Goal: Task Accomplishment & Management: Manage account settings

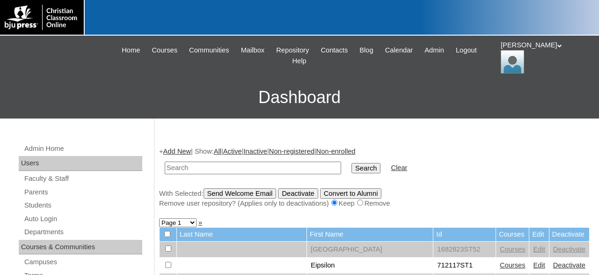
click at [286, 167] on input "text" at bounding box center [253, 167] width 176 height 13
type input "500043860"
click at [351, 163] on input "Search" at bounding box center [365, 168] width 29 height 10
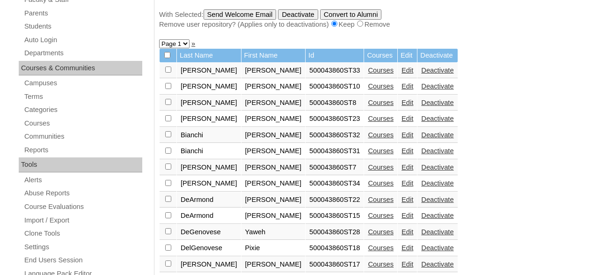
scroll to position [195, 0]
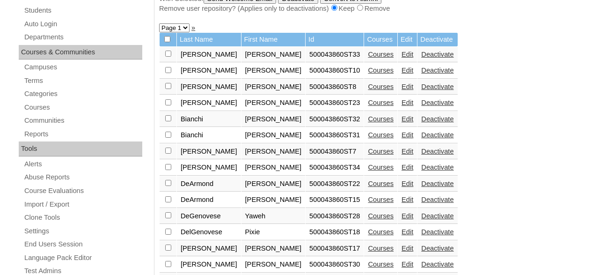
click at [368, 56] on link "Courses" at bounding box center [381, 54] width 26 height 7
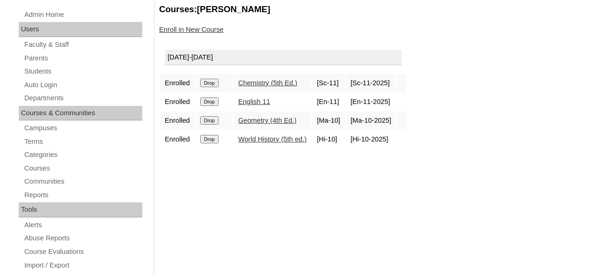
scroll to position [146, 0]
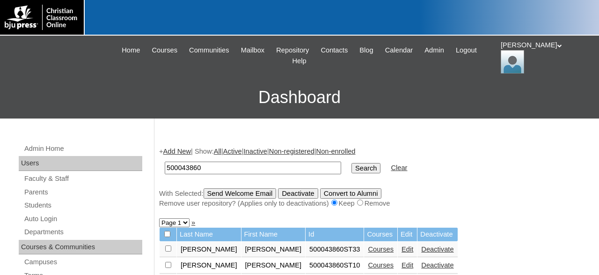
scroll to position [30, 0]
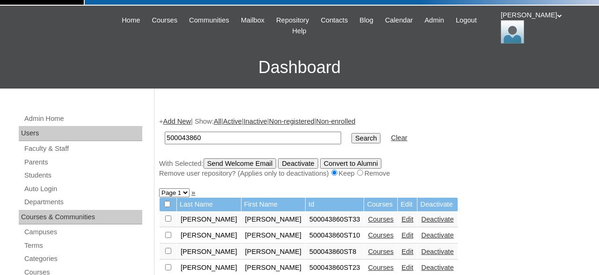
click at [368, 236] on link "Courses" at bounding box center [381, 234] width 26 height 7
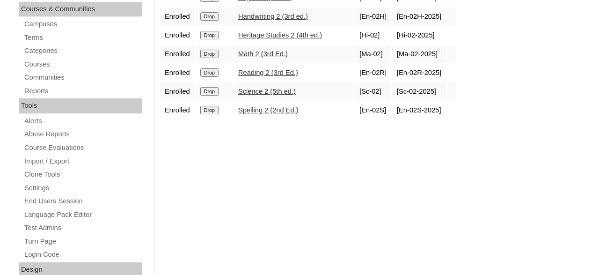
scroll to position [243, 0]
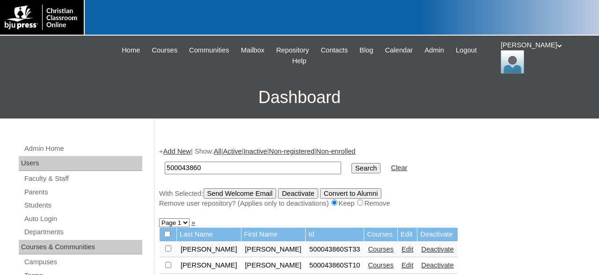
scroll to position [30, 0]
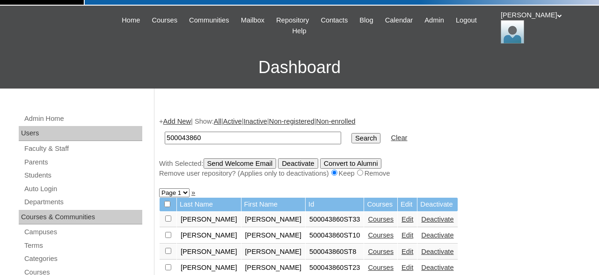
click at [368, 253] on link "Courses" at bounding box center [381, 250] width 26 height 7
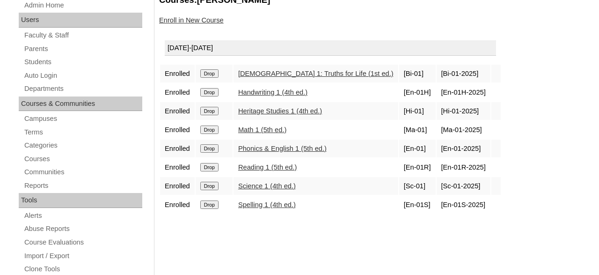
scroll to position [146, 0]
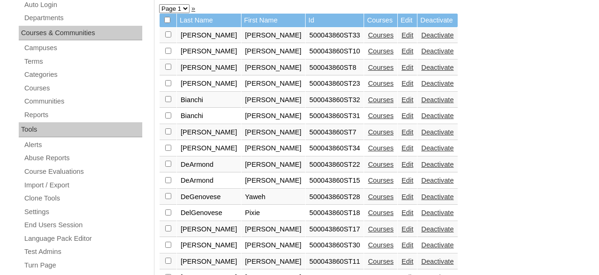
scroll to position [224, 0]
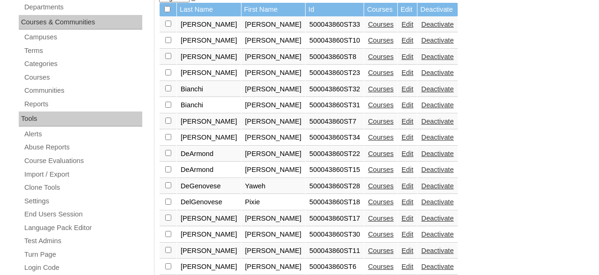
click at [368, 76] on link "Courses" at bounding box center [381, 72] width 26 height 7
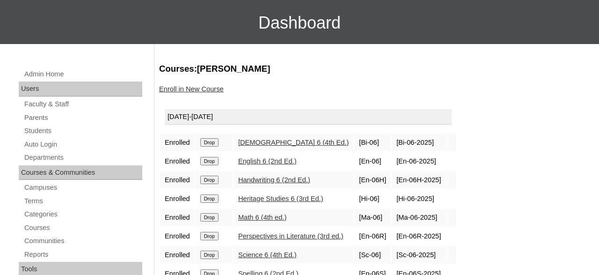
scroll to position [146, 0]
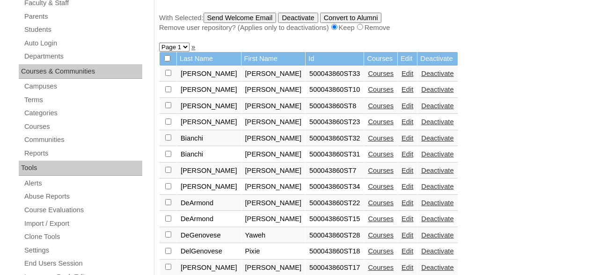
scroll to position [176, 0]
click at [368, 140] on link "Courses" at bounding box center [381, 137] width 26 height 7
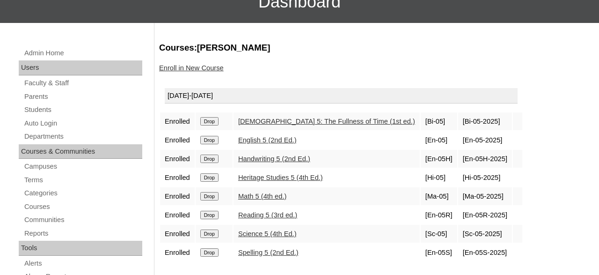
scroll to position [97, 0]
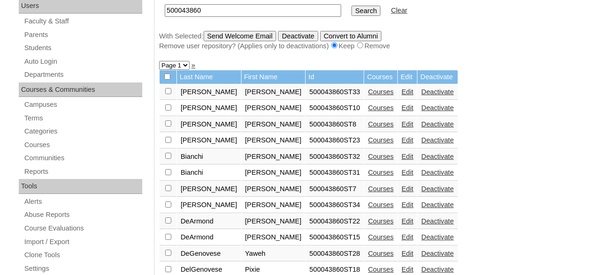
scroll to position [176, 0]
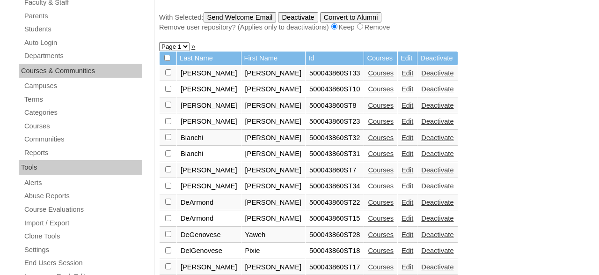
click at [368, 157] on link "Courses" at bounding box center [381, 153] width 26 height 7
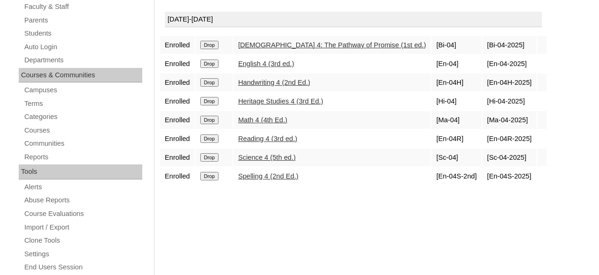
scroll to position [195, 0]
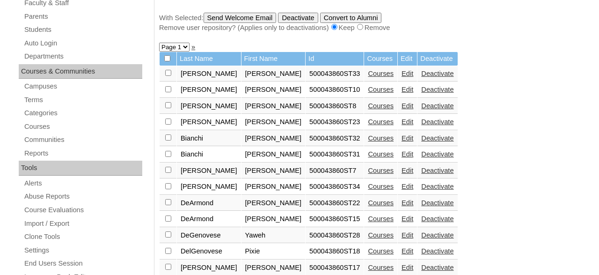
scroll to position [224, 0]
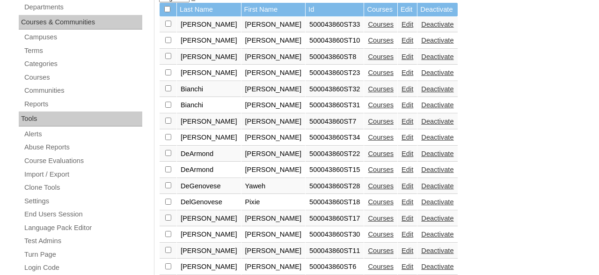
click at [368, 125] on link "Courses" at bounding box center [381, 120] width 26 height 7
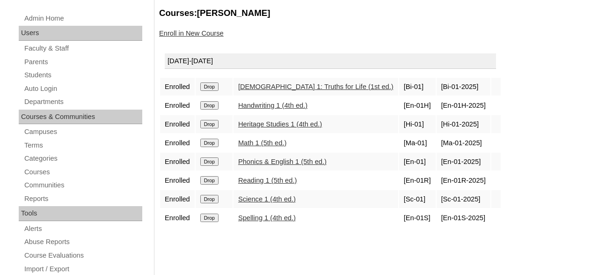
scroll to position [146, 0]
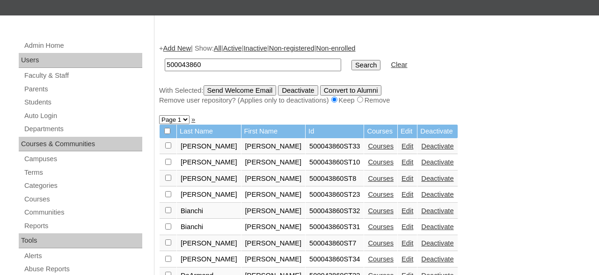
scroll to position [176, 0]
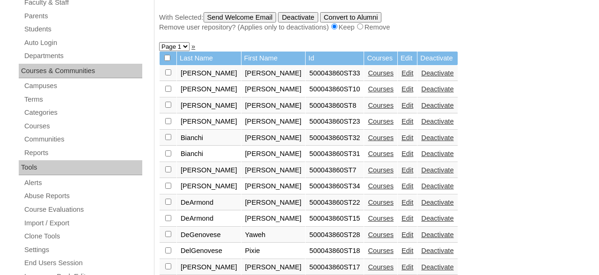
click at [368, 189] on link "Courses" at bounding box center [381, 185] width 26 height 7
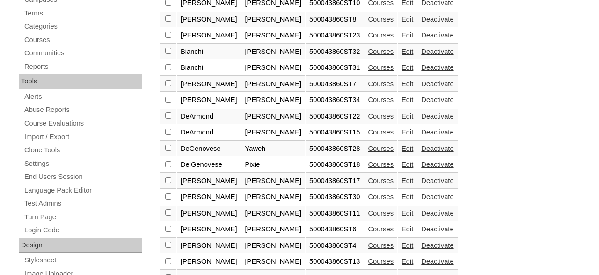
scroll to position [273, 0]
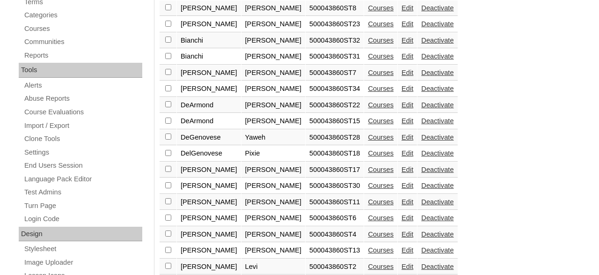
click at [368, 109] on link "Courses" at bounding box center [381, 104] width 26 height 7
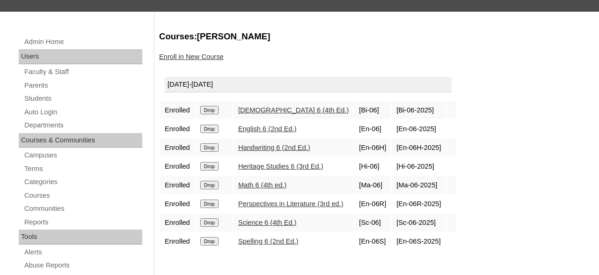
scroll to position [146, 0]
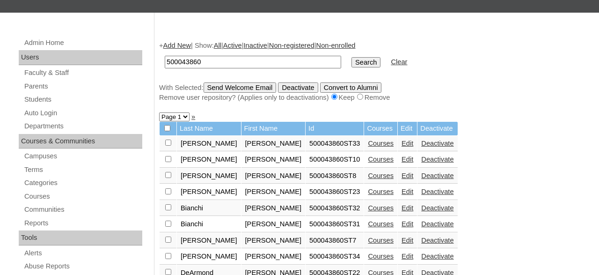
scroll to position [176, 0]
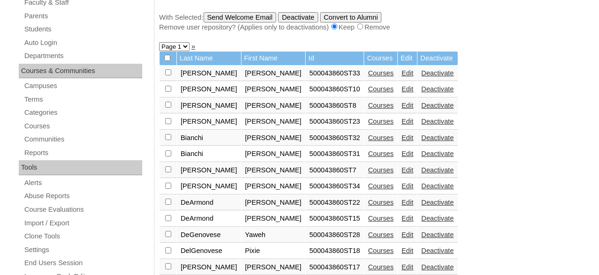
click at [368, 222] on link "Courses" at bounding box center [381, 217] width 26 height 7
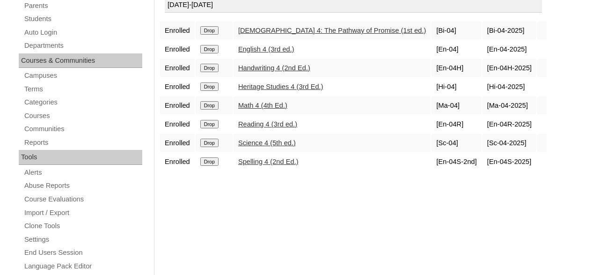
scroll to position [195, 0]
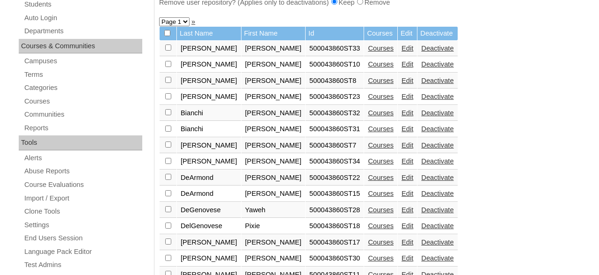
scroll to position [224, 0]
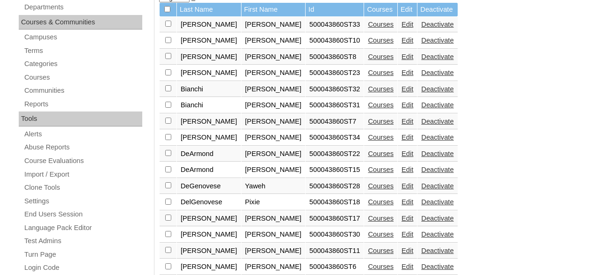
click at [368, 189] on link "Courses" at bounding box center [381, 185] width 26 height 7
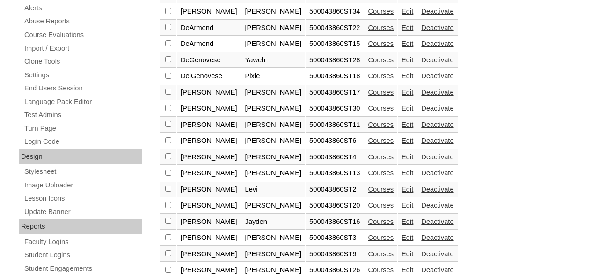
scroll to position [370, 0]
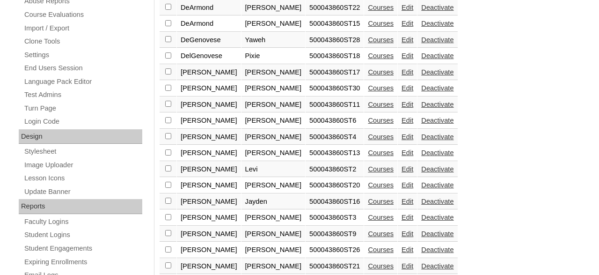
click at [368, 59] on link "Courses" at bounding box center [381, 55] width 26 height 7
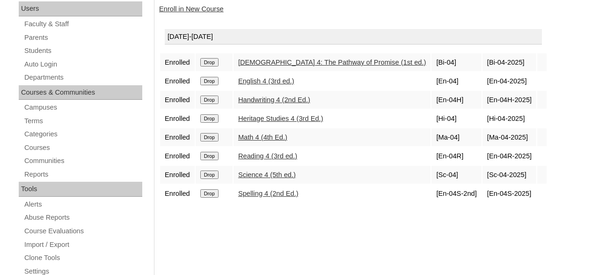
scroll to position [195, 0]
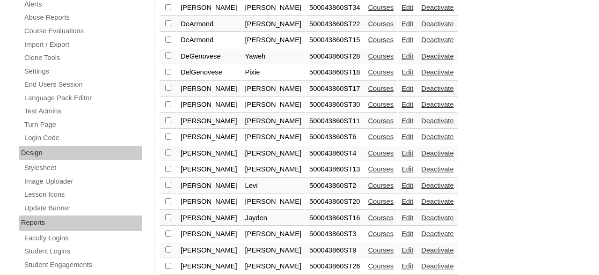
scroll to position [370, 0]
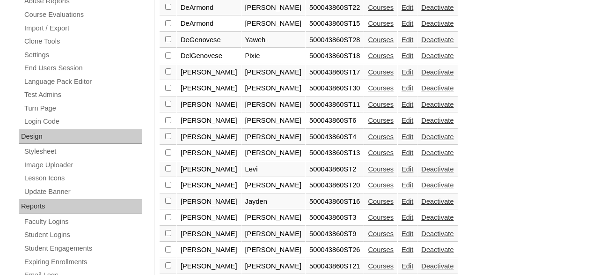
click at [368, 76] on link "Courses" at bounding box center [381, 71] width 26 height 7
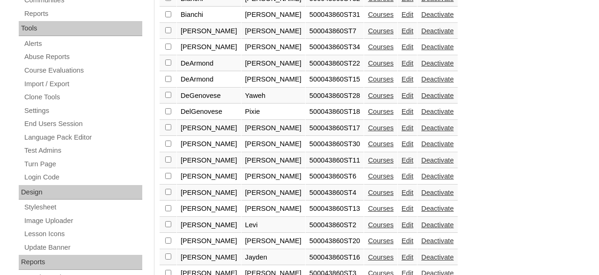
scroll to position [322, 0]
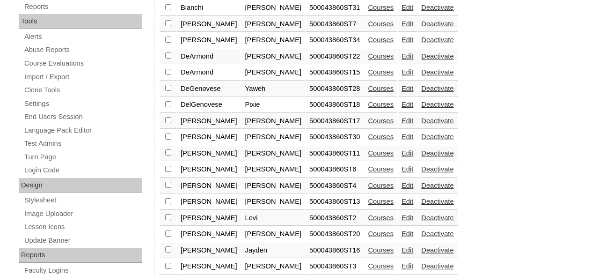
click at [368, 140] on link "Courses" at bounding box center [381, 136] width 26 height 7
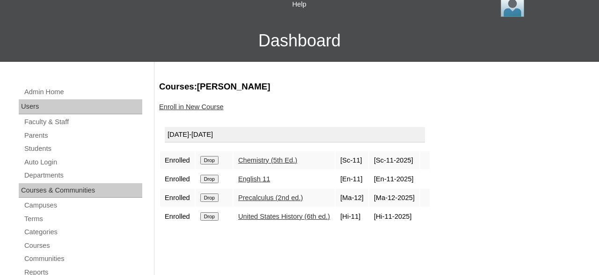
scroll to position [195, 0]
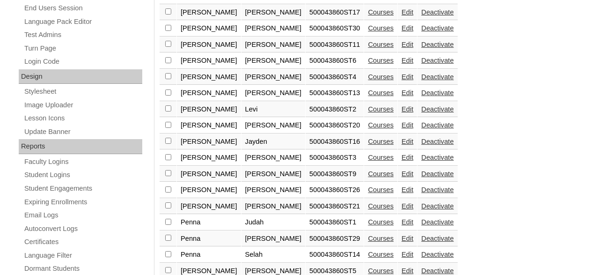
scroll to position [387, 0]
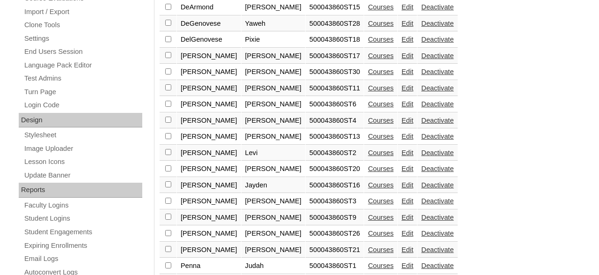
click at [368, 92] on link "Courses" at bounding box center [381, 87] width 26 height 7
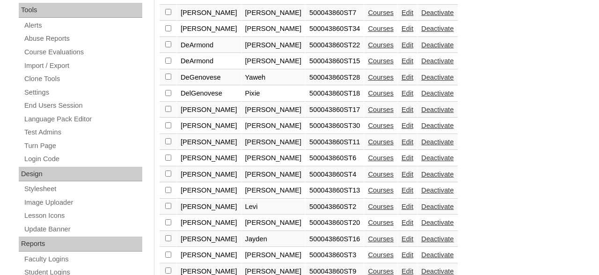
scroll to position [370, 0]
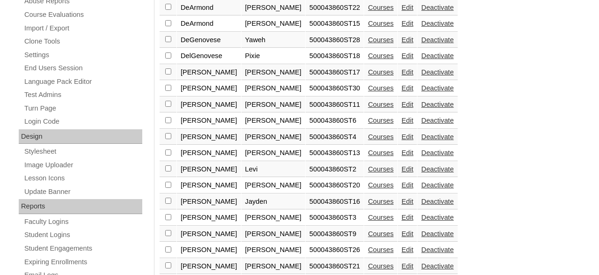
click at [368, 124] on link "Courses" at bounding box center [381, 119] width 26 height 7
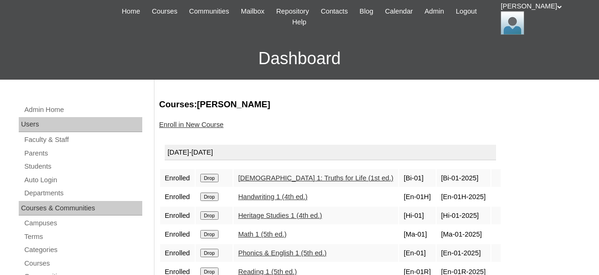
scroll to position [195, 0]
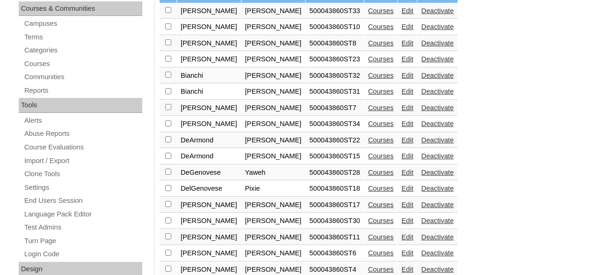
scroll to position [419, 0]
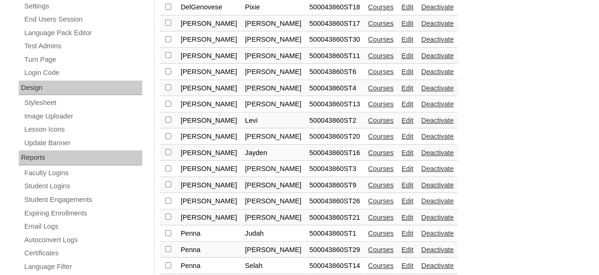
click at [368, 92] on link "Courses" at bounding box center [381, 87] width 26 height 7
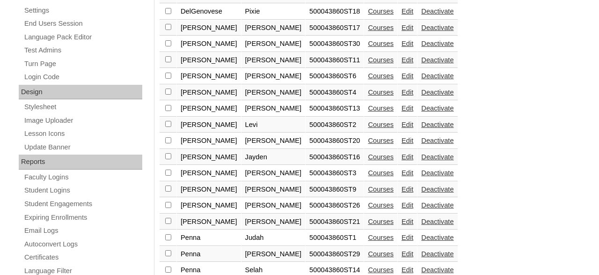
scroll to position [419, 0]
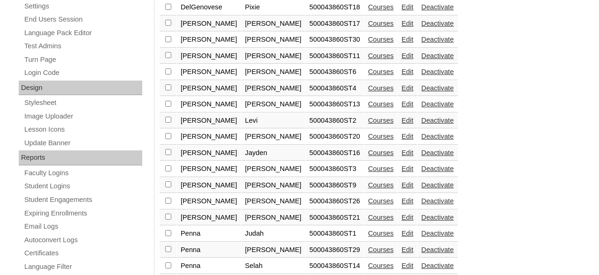
click at [368, 107] on link "Courses" at bounding box center [381, 103] width 26 height 7
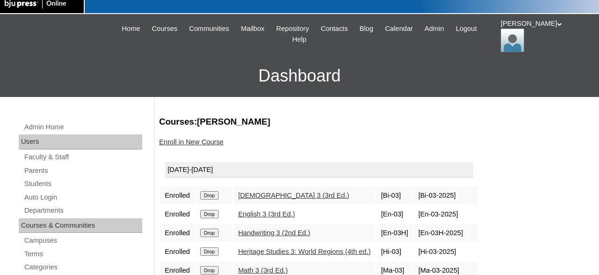
scroll to position [146, 0]
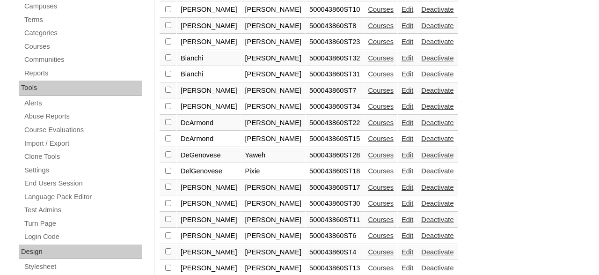
scroll to position [370, 0]
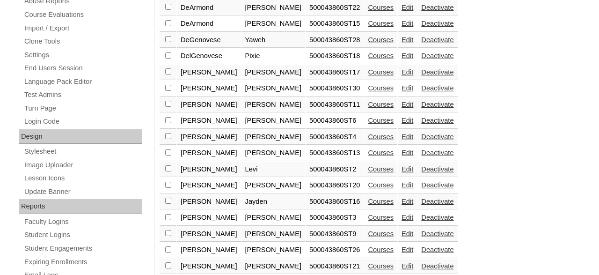
click at [368, 172] on link "Courses" at bounding box center [381, 168] width 26 height 7
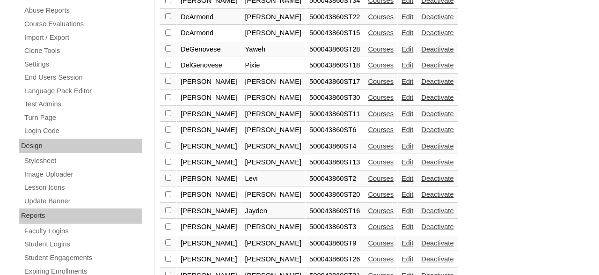
scroll to position [370, 0]
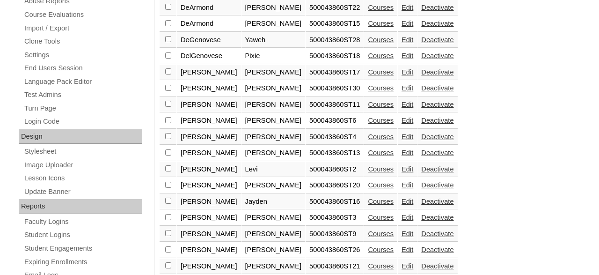
click at [368, 188] on link "Courses" at bounding box center [381, 184] width 26 height 7
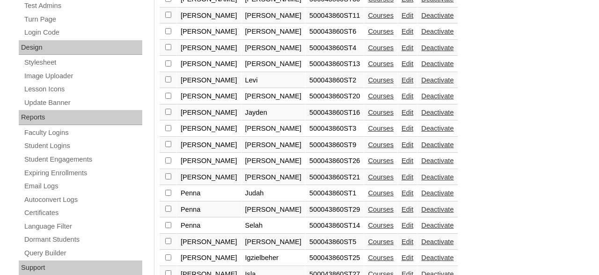
scroll to position [468, 0]
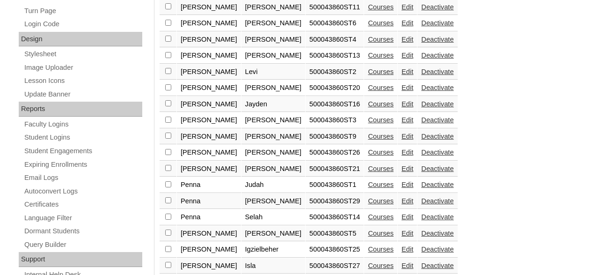
click at [368, 108] on link "Courses" at bounding box center [381, 103] width 26 height 7
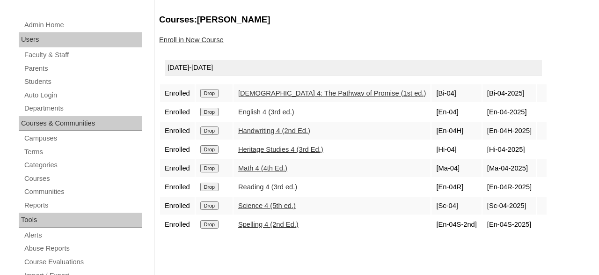
scroll to position [146, 0]
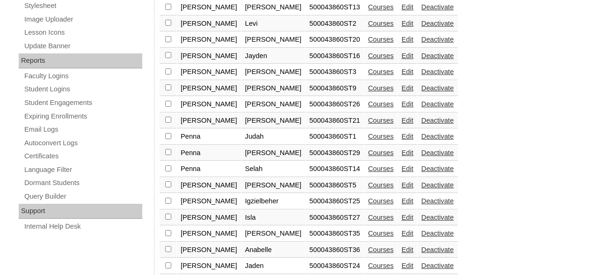
scroll to position [516, 0]
click at [368, 75] on link "Courses" at bounding box center [381, 70] width 26 height 7
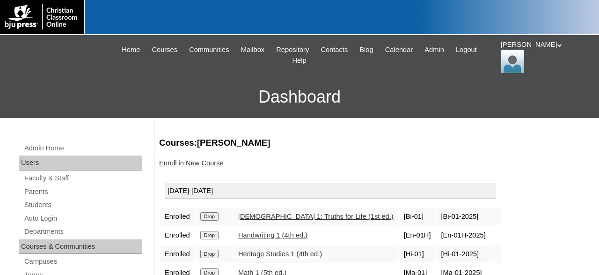
scroll to position [146, 0]
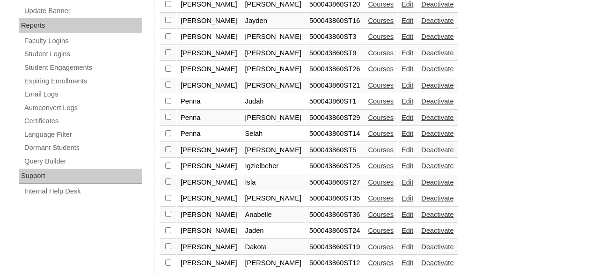
scroll to position [533, 0]
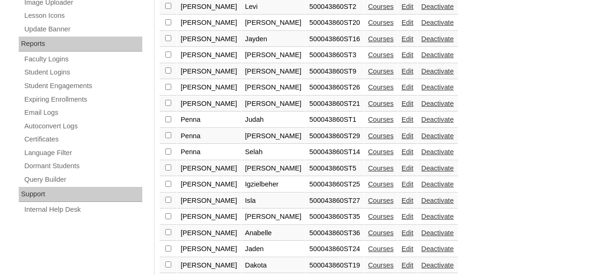
click at [368, 74] on link "Courses" at bounding box center [381, 70] width 26 height 7
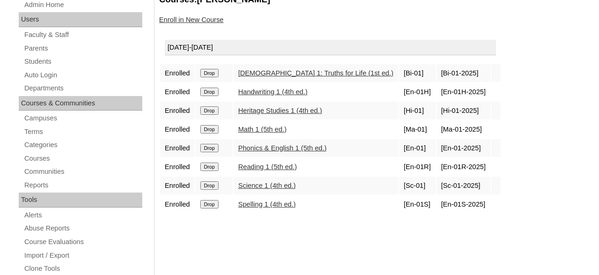
scroll to position [146, 0]
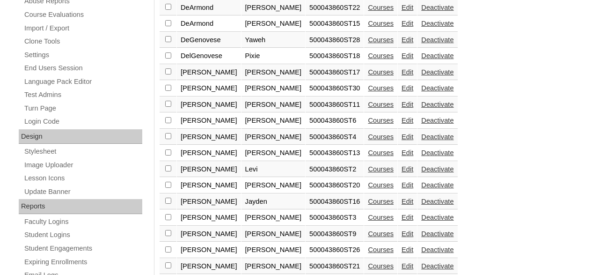
scroll to position [468, 0]
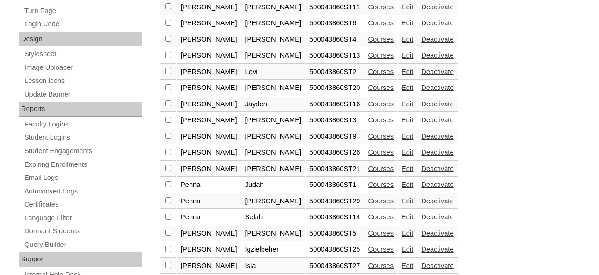
click at [368, 156] on link "Courses" at bounding box center [381, 151] width 26 height 7
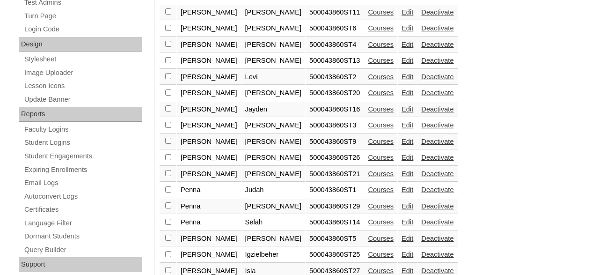
scroll to position [468, 0]
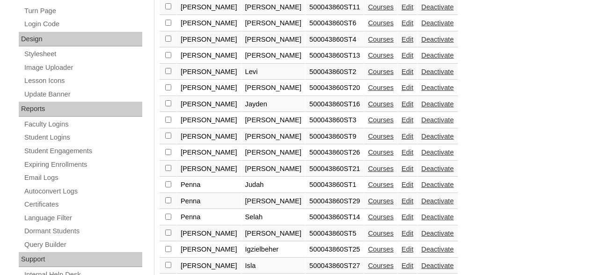
click at [368, 156] on link "Courses" at bounding box center [381, 151] width 26 height 7
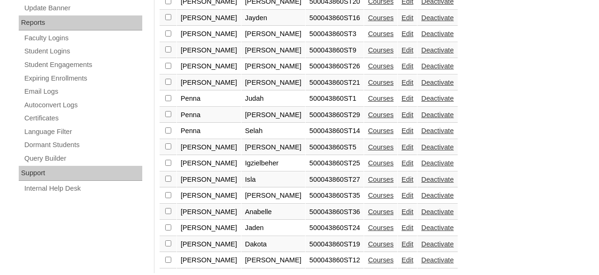
scroll to position [581, 0]
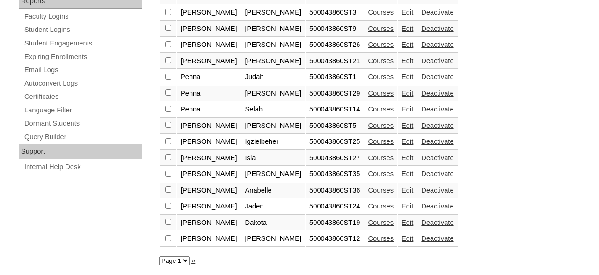
click at [368, 59] on link "Courses" at bounding box center [381, 60] width 26 height 7
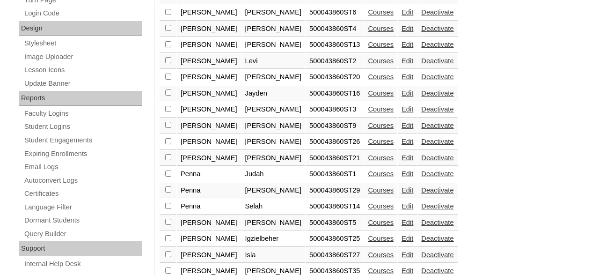
scroll to position [516, 0]
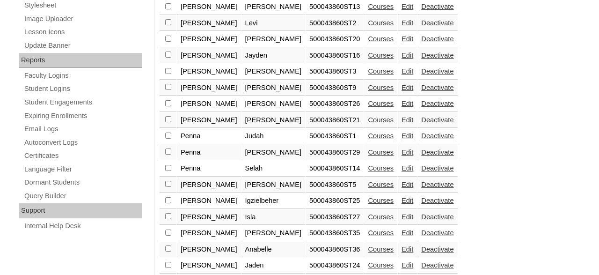
click at [368, 138] on link "Courses" at bounding box center [381, 135] width 26 height 7
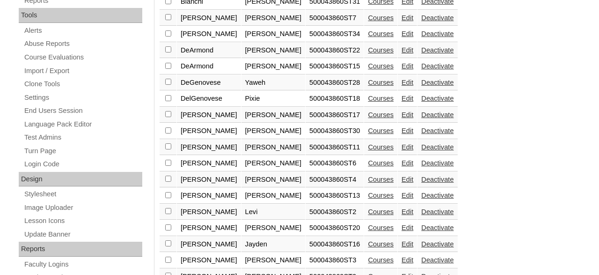
scroll to position [419, 0]
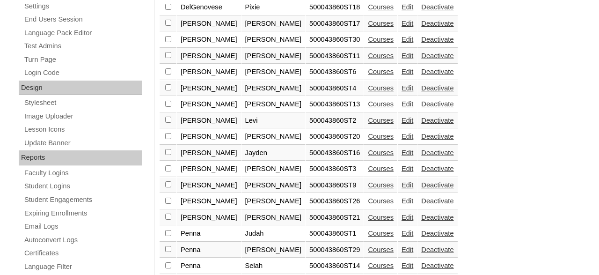
click at [368, 253] on link "Courses" at bounding box center [381, 249] width 26 height 7
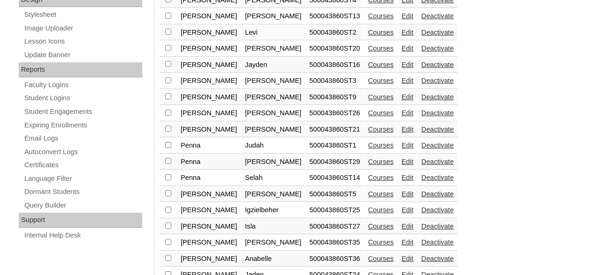
scroll to position [565, 0]
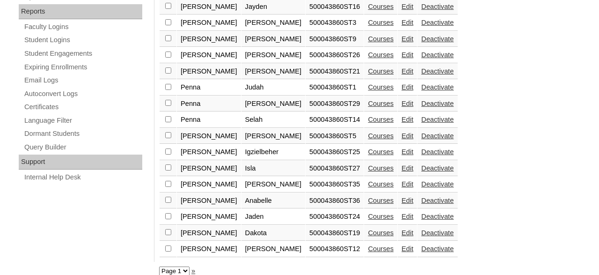
click at [368, 123] on link "Courses" at bounding box center [381, 119] width 26 height 7
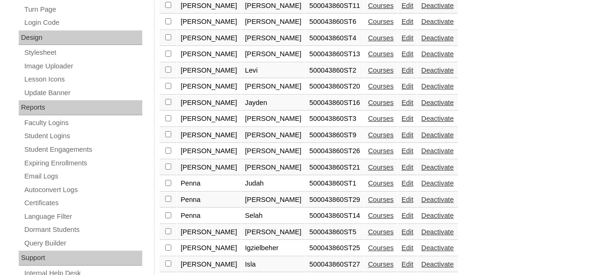
scroll to position [565, 0]
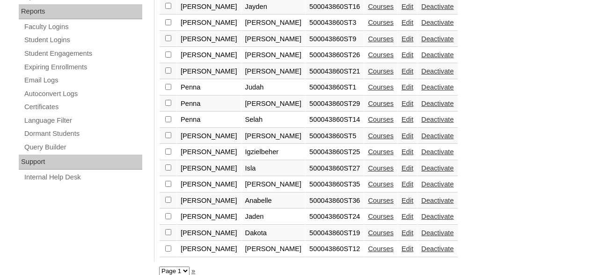
click at [368, 123] on link "Courses" at bounding box center [381, 119] width 26 height 7
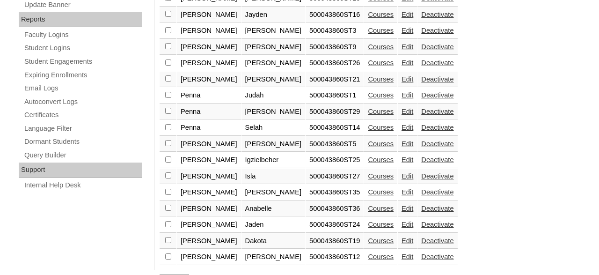
scroll to position [565, 0]
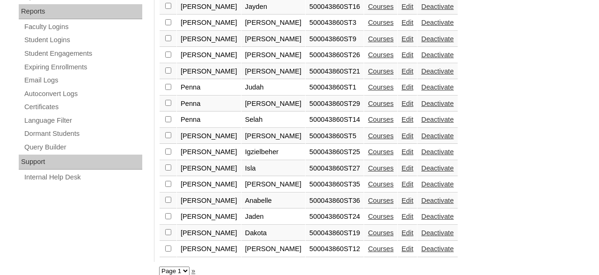
click at [368, 139] on link "Courses" at bounding box center [381, 135] width 26 height 7
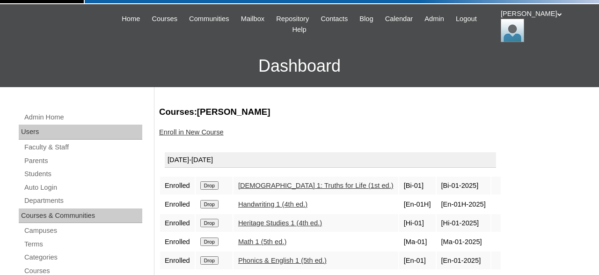
scroll to position [146, 0]
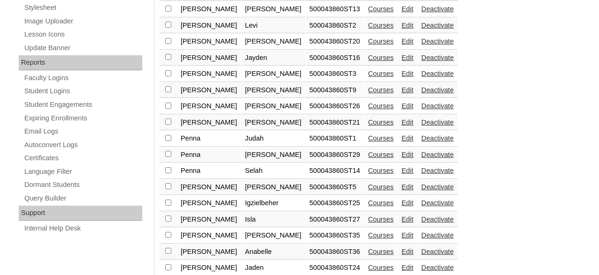
scroll to position [516, 0]
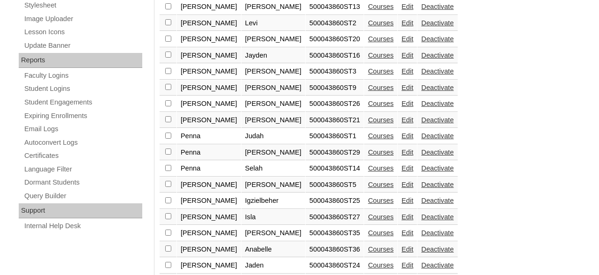
click at [368, 203] on link "Courses" at bounding box center [381, 199] width 26 height 7
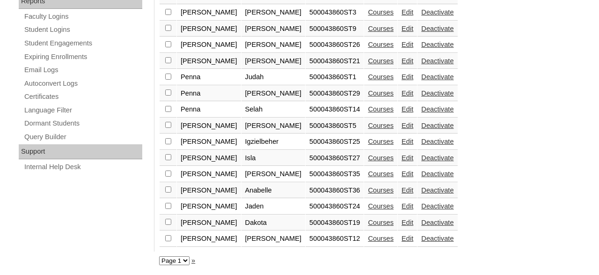
scroll to position [581, 0]
click at [159, 256] on select "Page 1" at bounding box center [174, 260] width 30 height 9
click at [185, 260] on select "Page 1" at bounding box center [174, 260] width 30 height 9
click at [368, 158] on link "Courses" at bounding box center [381, 157] width 26 height 7
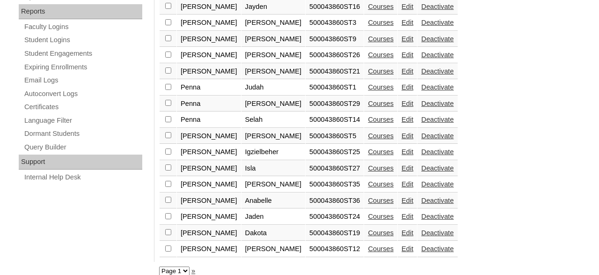
scroll to position [581, 0]
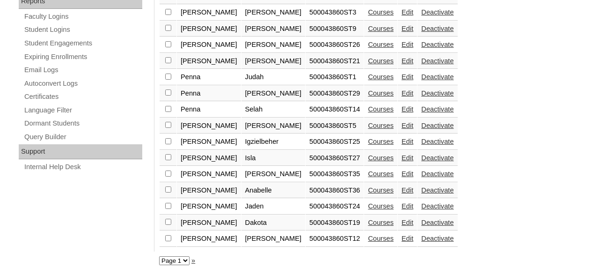
click at [368, 174] on link "Courses" at bounding box center [381, 173] width 26 height 7
click at [368, 190] on link "Courses" at bounding box center [381, 189] width 26 height 7
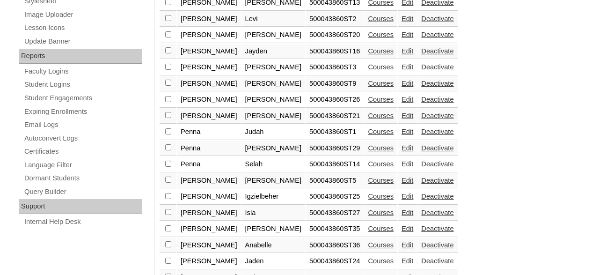
scroll to position [581, 0]
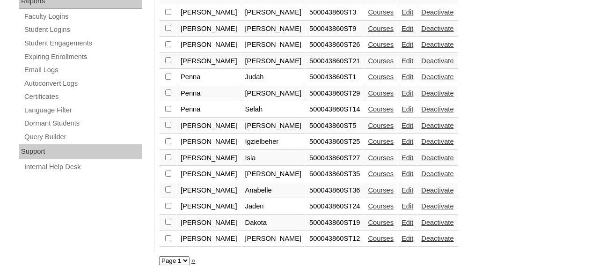
click at [368, 206] on link "Courses" at bounding box center [381, 205] width 26 height 7
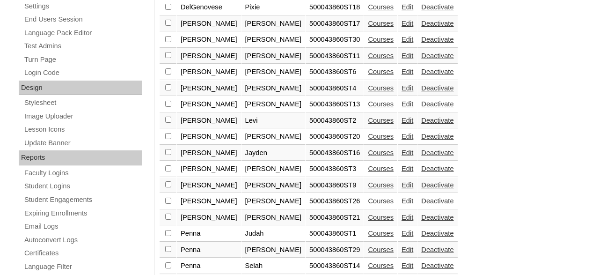
scroll to position [581, 0]
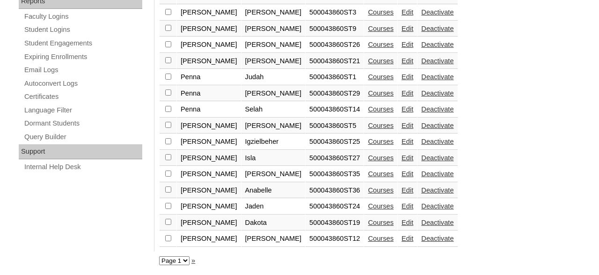
click at [368, 223] on link "Courses" at bounding box center [381, 221] width 26 height 7
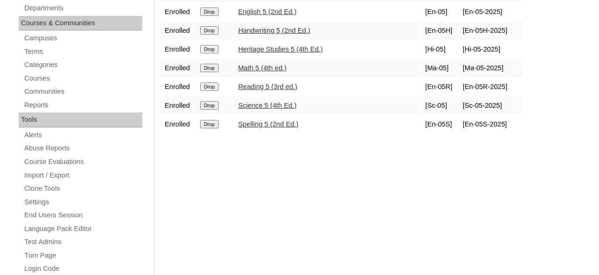
scroll to position [243, 0]
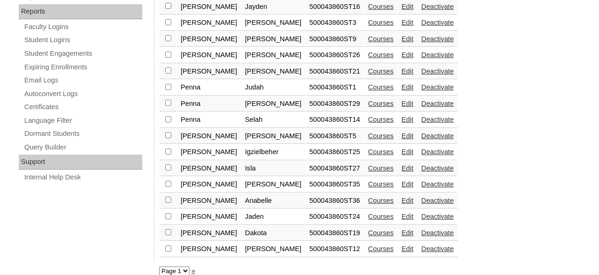
scroll to position [581, 0]
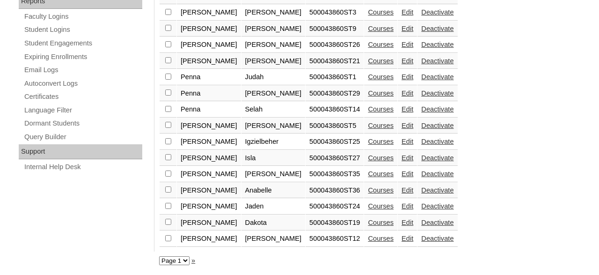
click at [368, 237] on link "Courses" at bounding box center [381, 237] width 26 height 7
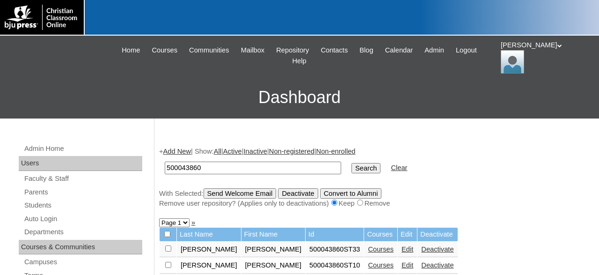
scroll to position [30, 0]
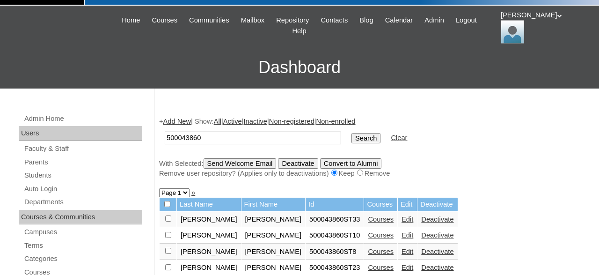
drag, startPoint x: 255, startPoint y: 139, endPoint x: 158, endPoint y: 145, distance: 97.9
click at [165, 144] on input "500043860" at bounding box center [253, 137] width 176 height 13
type input "500051271"
click at [351, 133] on input "Search" at bounding box center [365, 138] width 29 height 10
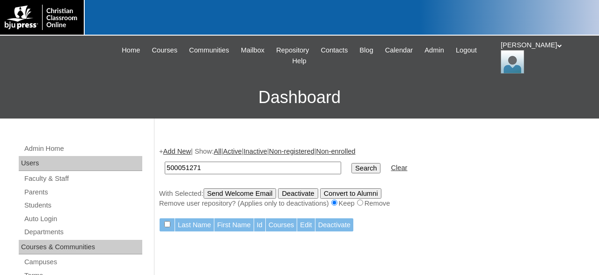
drag, startPoint x: 241, startPoint y: 170, endPoint x: 184, endPoint y: 139, distance: 65.1
click at [165, 161] on input "500051271" at bounding box center [253, 167] width 176 height 13
type input "[PERSON_NAME]"
click at [351, 163] on input "Search" at bounding box center [365, 168] width 29 height 10
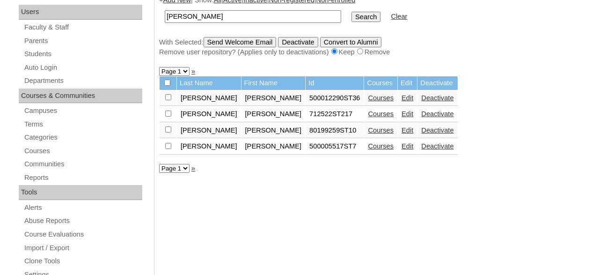
scroll to position [153, 0]
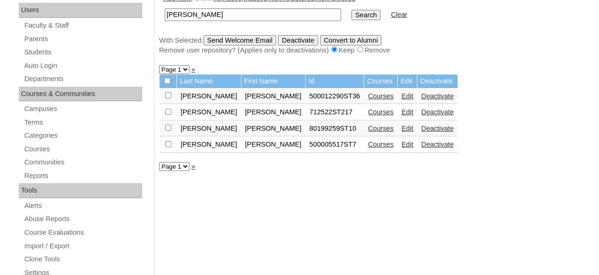
click at [413, 131] on link "Edit" at bounding box center [407, 127] width 12 height 7
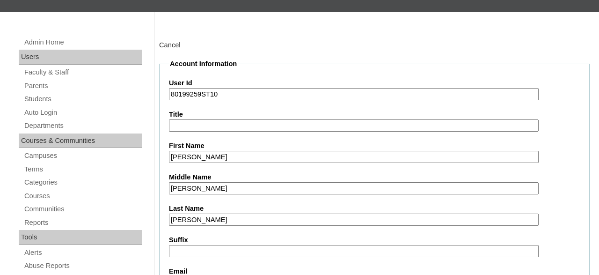
scroll to position [109, 0]
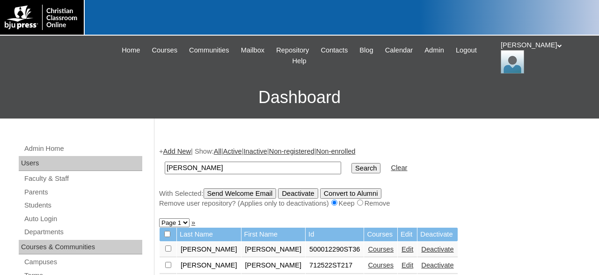
scroll to position [153, 0]
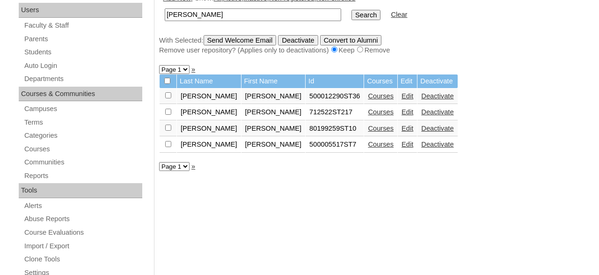
click at [169, 130] on input "checkbox" at bounding box center [168, 127] width 6 height 6
click at [253, 41] on input "Send Welcome Email" at bounding box center [239, 40] width 73 height 10
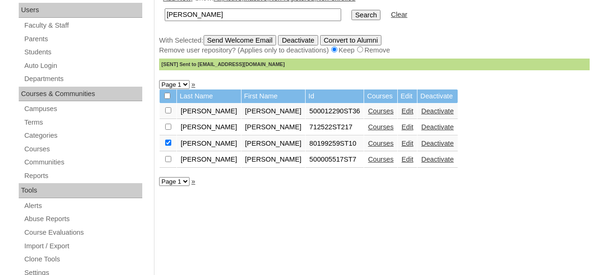
click at [168, 145] on input "checkbox" at bounding box center [168, 142] width 6 height 6
checkbox input "false"
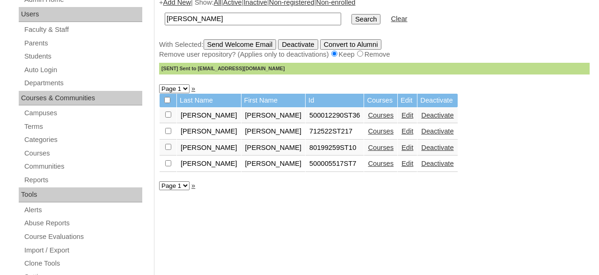
scroll to position [0, 0]
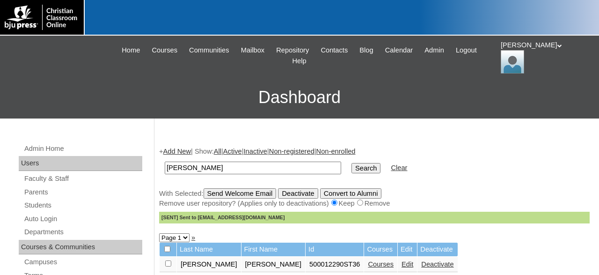
click at [525, 52] on div "[PERSON_NAME] My Profile My Settings Logout" at bounding box center [544, 56] width 89 height 33
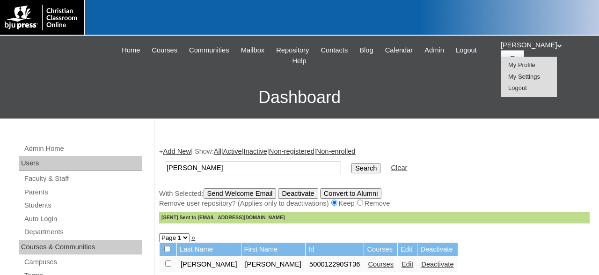
click at [519, 90] on span "Logout" at bounding box center [517, 87] width 19 height 7
